Goal: Task Accomplishment & Management: Complete application form

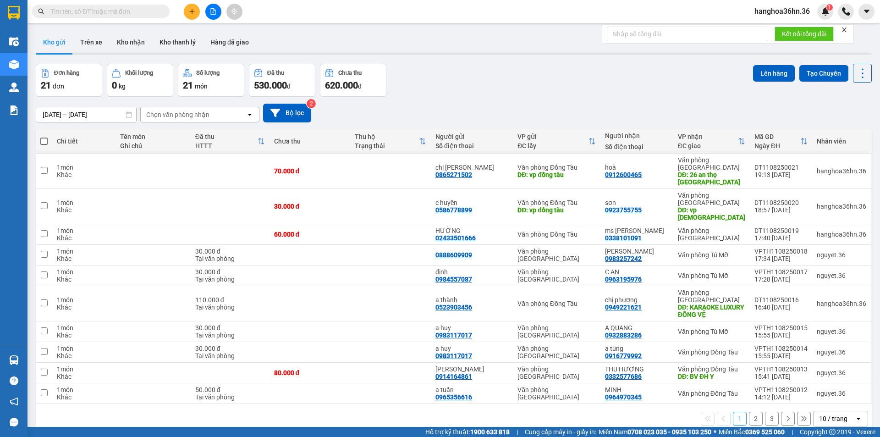
scroll to position [42, 0]
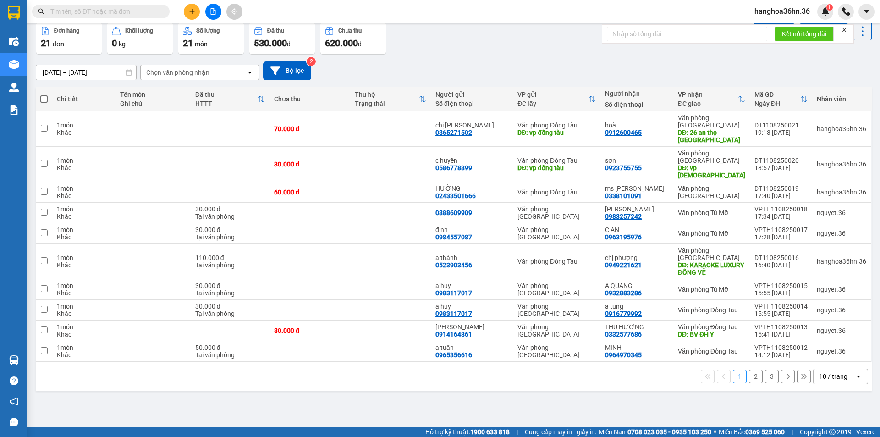
click at [186, 11] on button at bounding box center [192, 12] width 16 height 16
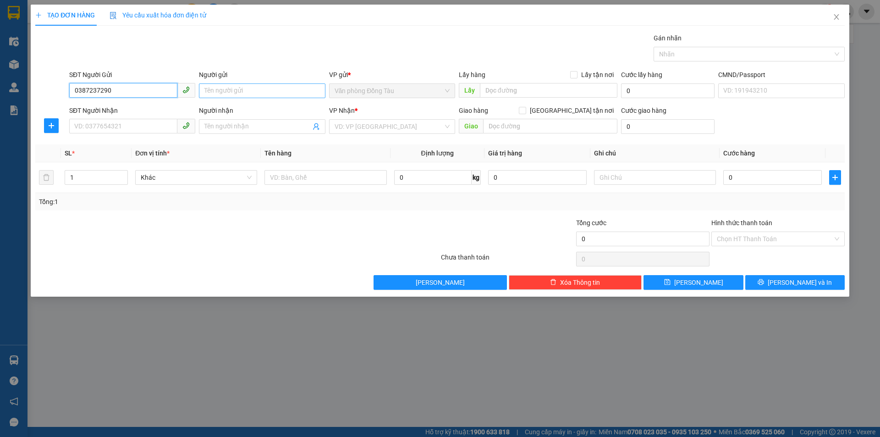
type input "0387237290"
click at [252, 86] on input "Người gửi" at bounding box center [262, 90] width 126 height 15
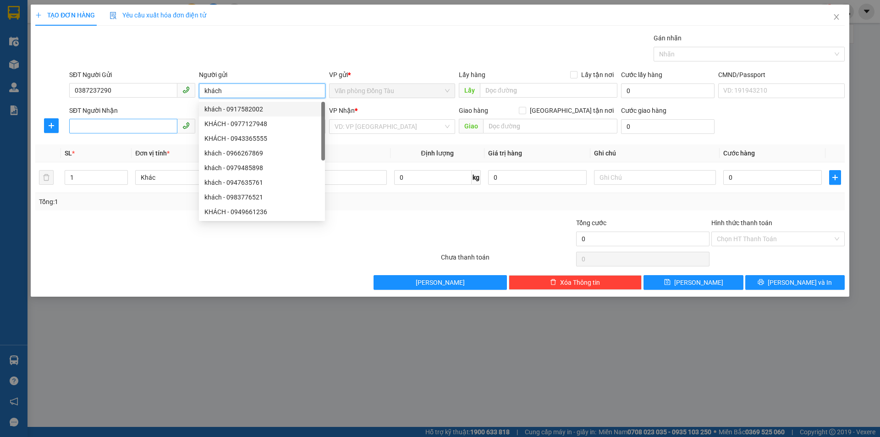
type input "khách"
click at [128, 127] on input "SĐT Người Nhận" at bounding box center [123, 126] width 108 height 15
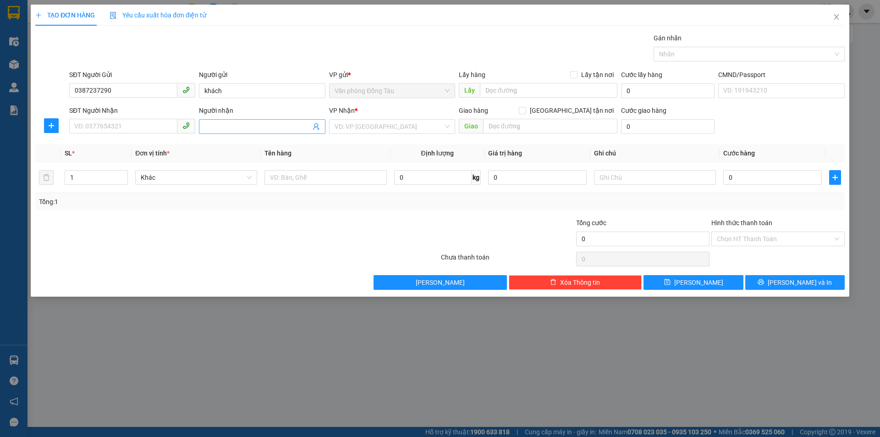
click at [245, 124] on input "Người nhận" at bounding box center [257, 126] width 106 height 10
type input "ms [PERSON_NAME]"
click at [145, 130] on input "SĐT Người Nhận" at bounding box center [123, 126] width 108 height 15
type input "0969447409"
click at [440, 128] on input "search" at bounding box center [388, 127] width 109 height 14
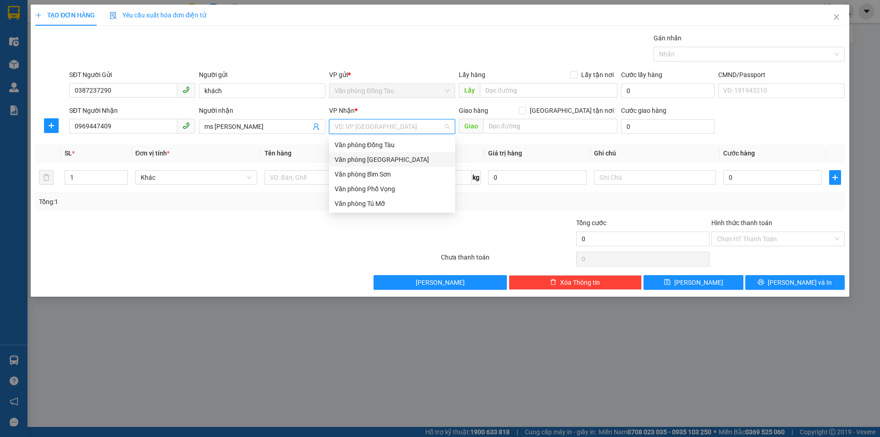
click at [389, 155] on div "Văn phòng [GEOGRAPHIC_DATA]" at bounding box center [391, 159] width 115 height 10
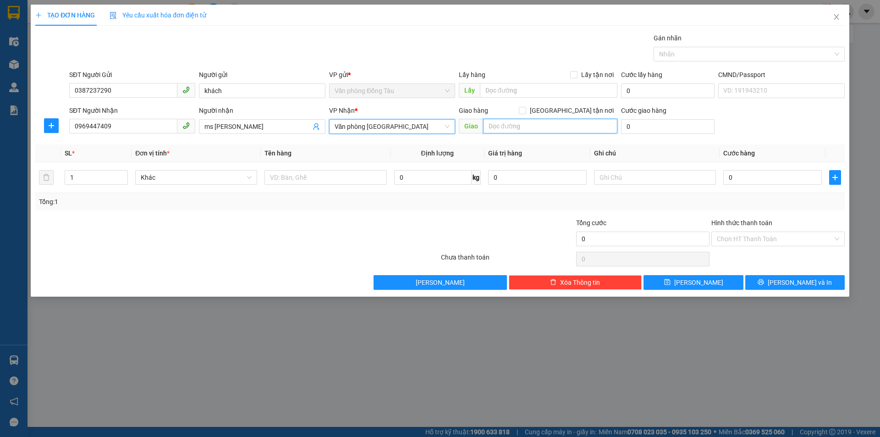
click at [540, 129] on input "text" at bounding box center [550, 126] width 134 height 15
click at [766, 182] on input "0" at bounding box center [772, 177] width 99 height 15
type input "3"
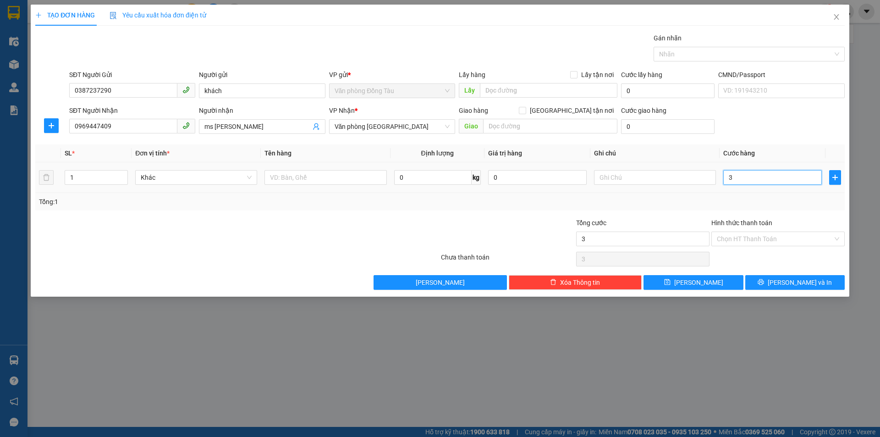
type input "30"
type input "300"
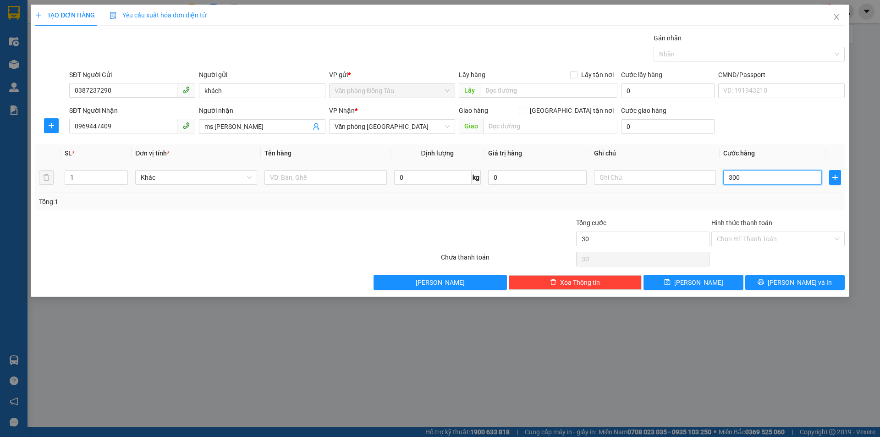
type input "300"
type input "3.000"
type input "30.000"
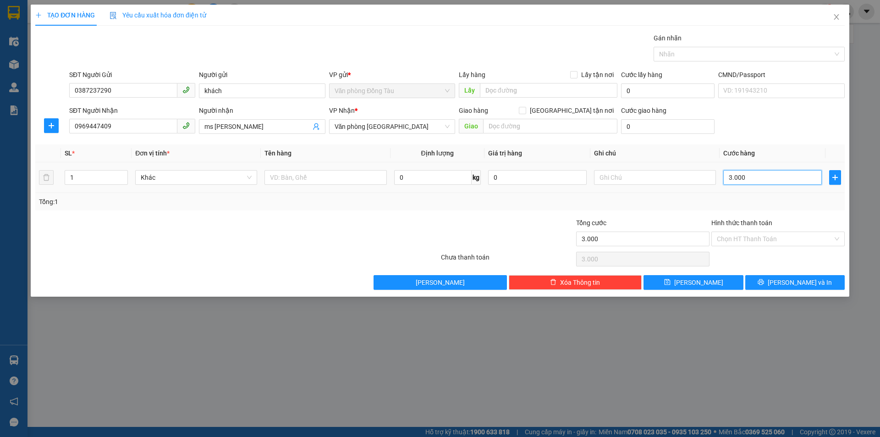
type input "30.000"
click at [799, 277] on span "[PERSON_NAME] và In" at bounding box center [799, 282] width 64 height 10
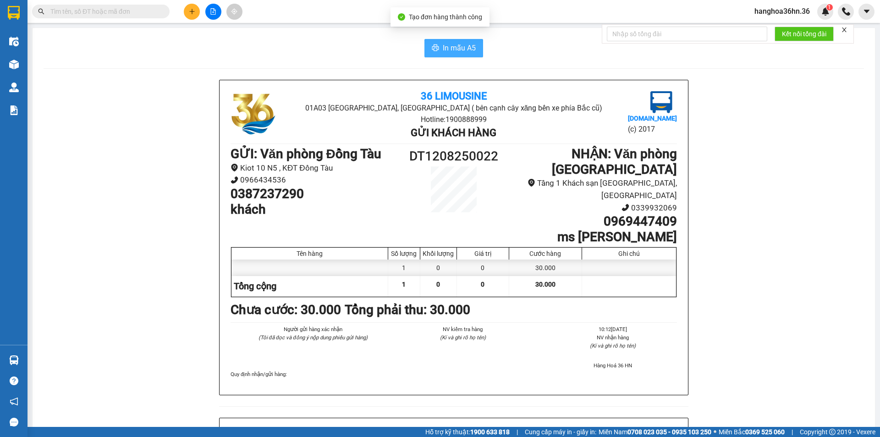
click at [444, 50] on span "In mẫu A5" at bounding box center [459, 47] width 33 height 11
click at [436, 48] on button "In mẫu A5" at bounding box center [453, 48] width 59 height 18
click at [193, 10] on icon "plus" at bounding box center [192, 11] width 6 height 6
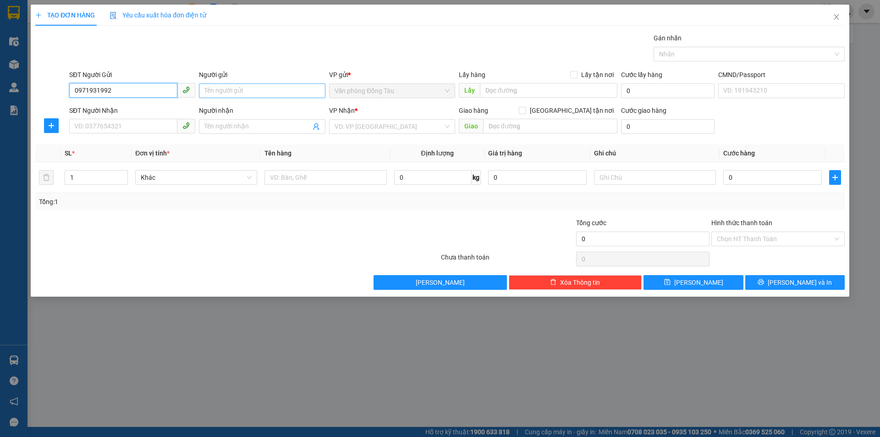
type input "0971931992"
click at [247, 93] on input "Người gửi" at bounding box center [262, 90] width 126 height 15
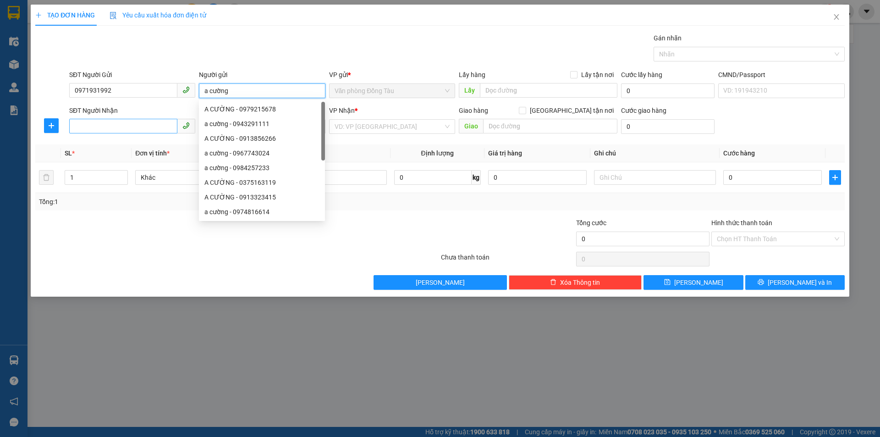
type input "a cường"
click at [82, 126] on input "SĐT Người Nhận" at bounding box center [123, 126] width 108 height 15
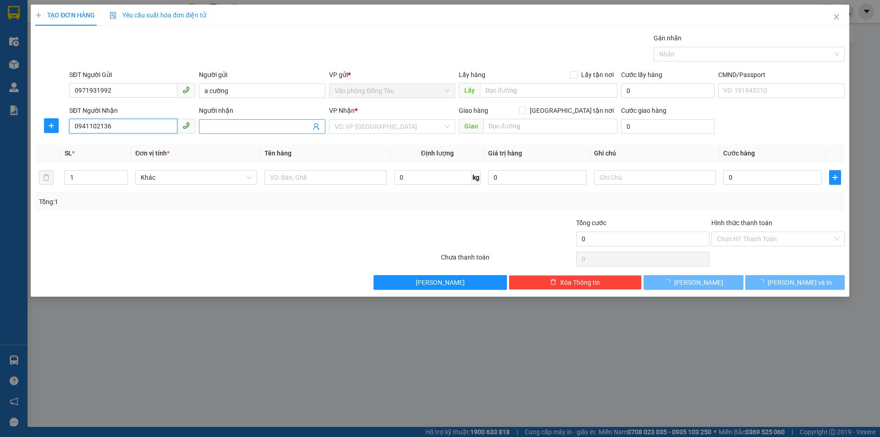
type input "0941102136"
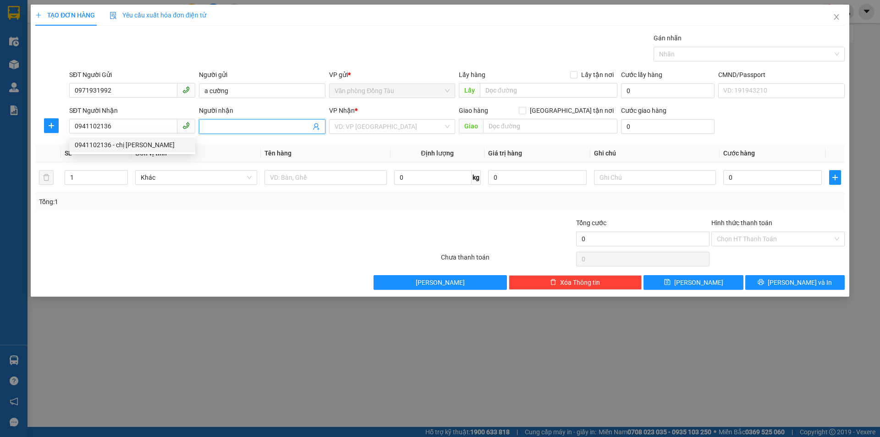
click at [242, 124] on input "Người nhận" at bounding box center [257, 126] width 106 height 10
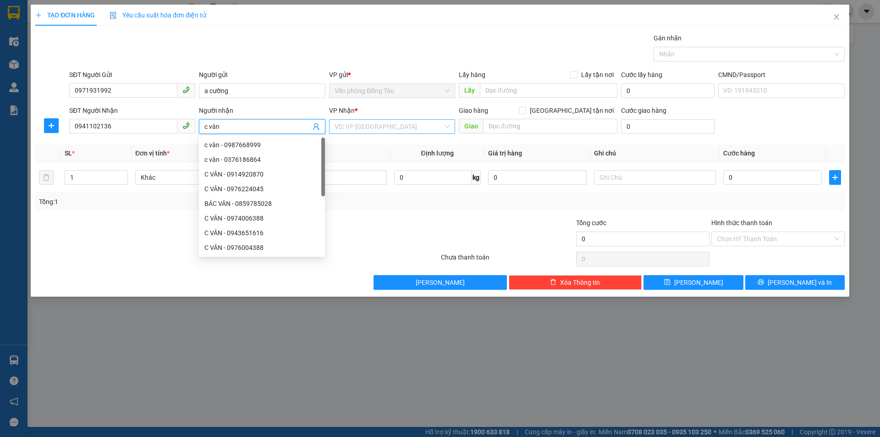
type input "c vân"
click at [389, 128] on input "search" at bounding box center [388, 127] width 109 height 14
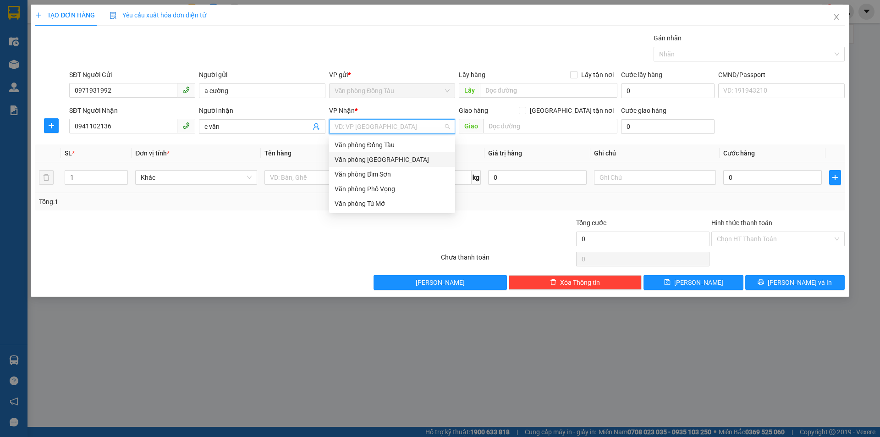
drag, startPoint x: 383, startPoint y: 159, endPoint x: 376, endPoint y: 166, distance: 10.7
click at [383, 159] on div "Văn phòng [GEOGRAPHIC_DATA]" at bounding box center [391, 159] width 115 height 10
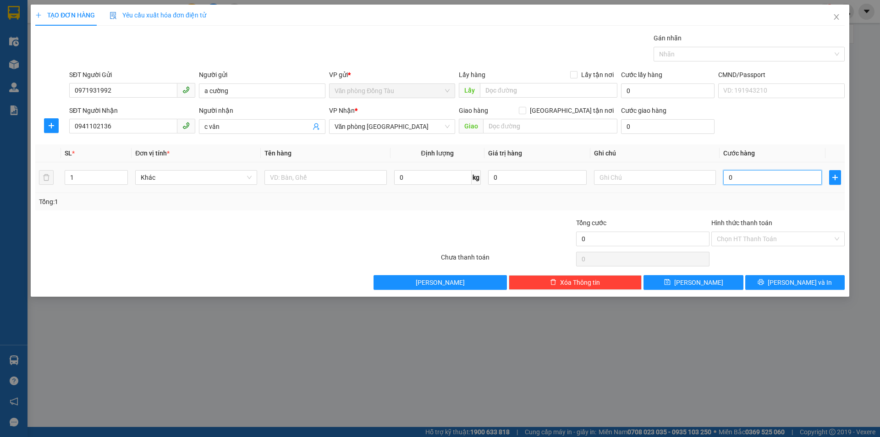
click at [744, 173] on input "0" at bounding box center [772, 177] width 99 height 15
type input "5"
type input "50"
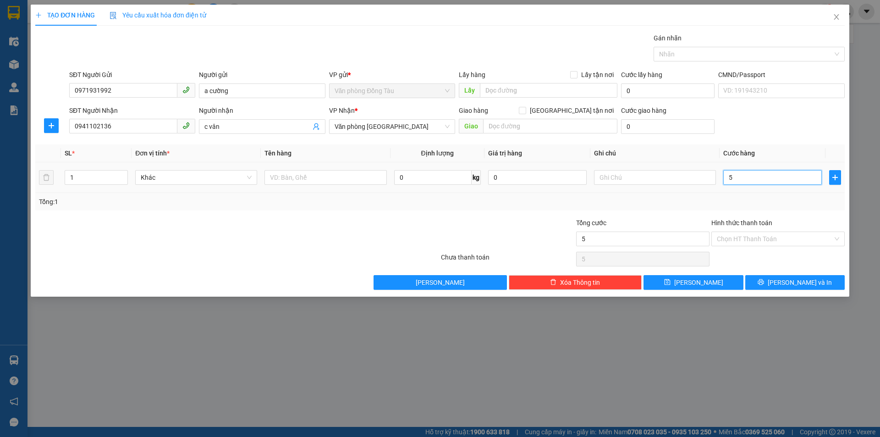
type input "50"
type input "500"
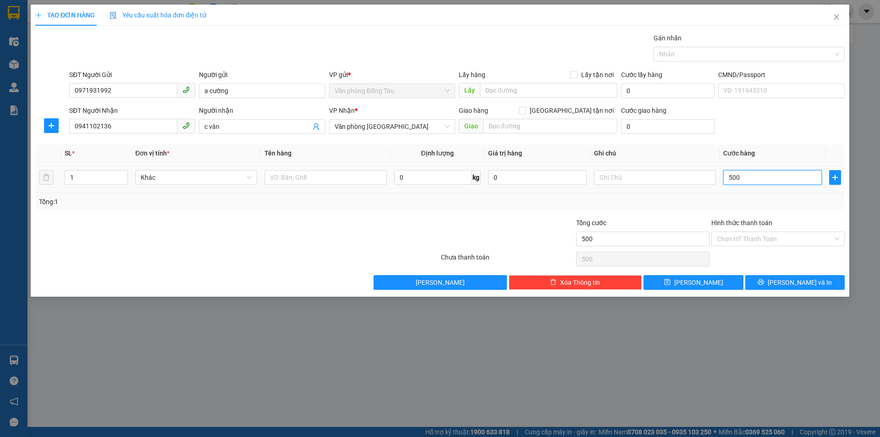
type input "5.000"
type input "50.000"
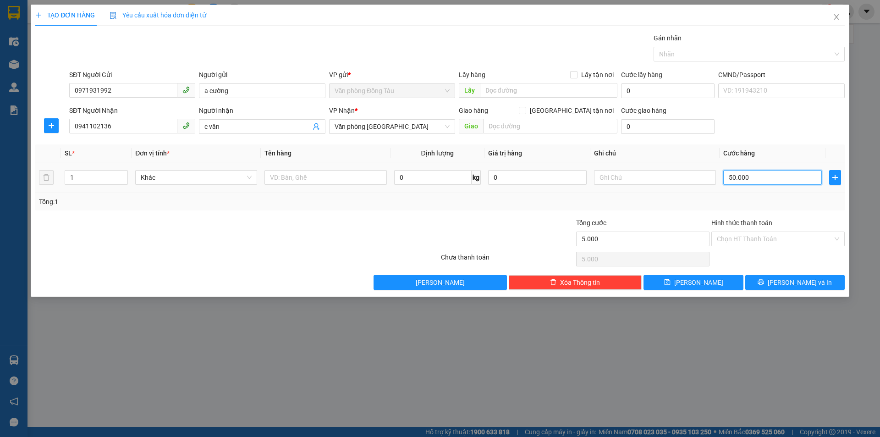
type input "50.000"
click at [764, 236] on input "Hình thức thanh toán" at bounding box center [775, 239] width 116 height 14
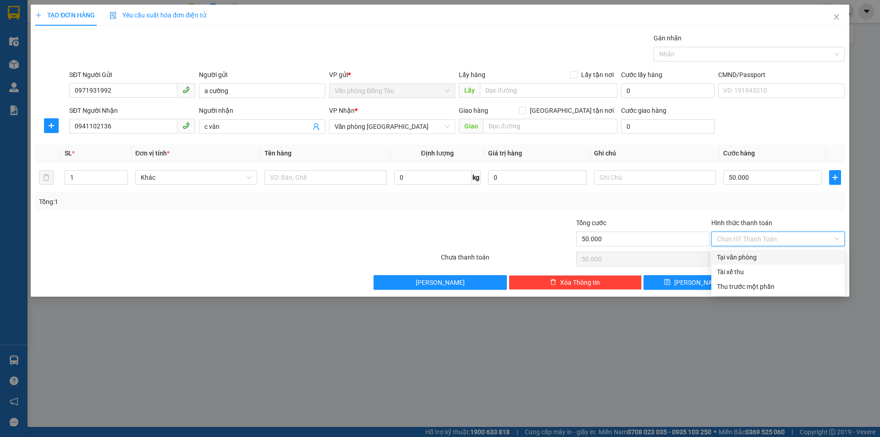
click at [764, 260] on div "Tại văn phòng" at bounding box center [778, 257] width 122 height 10
type input "0"
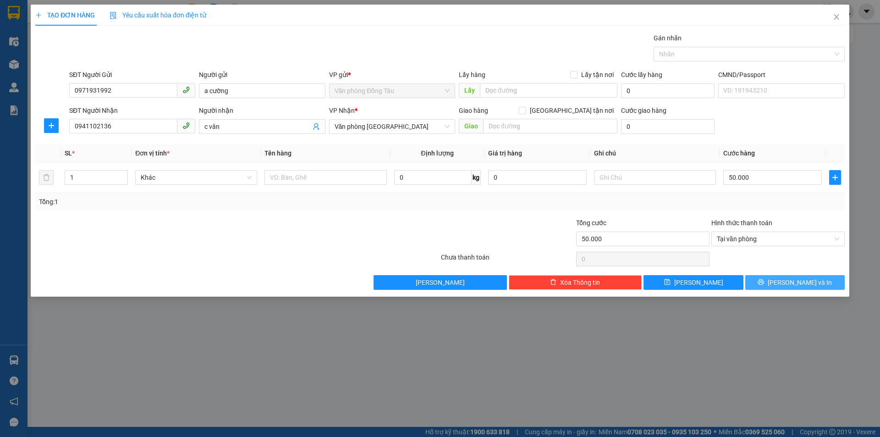
click at [771, 280] on button "[PERSON_NAME] và In" at bounding box center [794, 282] width 99 height 15
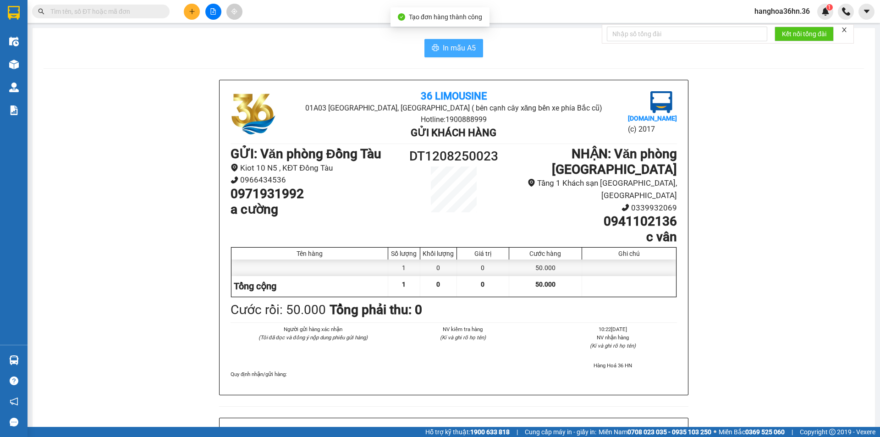
click at [464, 51] on span "In mẫu A5" at bounding box center [459, 47] width 33 height 11
